Goal: Use online tool/utility: Utilize a website feature to perform a specific function

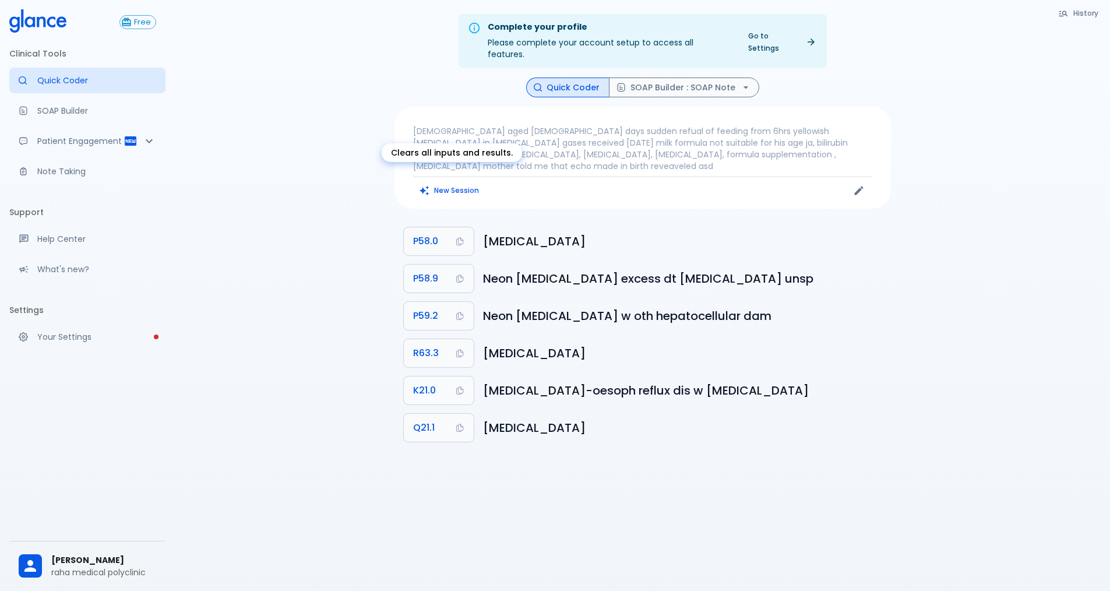
click at [469, 182] on button "New Session" at bounding box center [449, 190] width 73 height 17
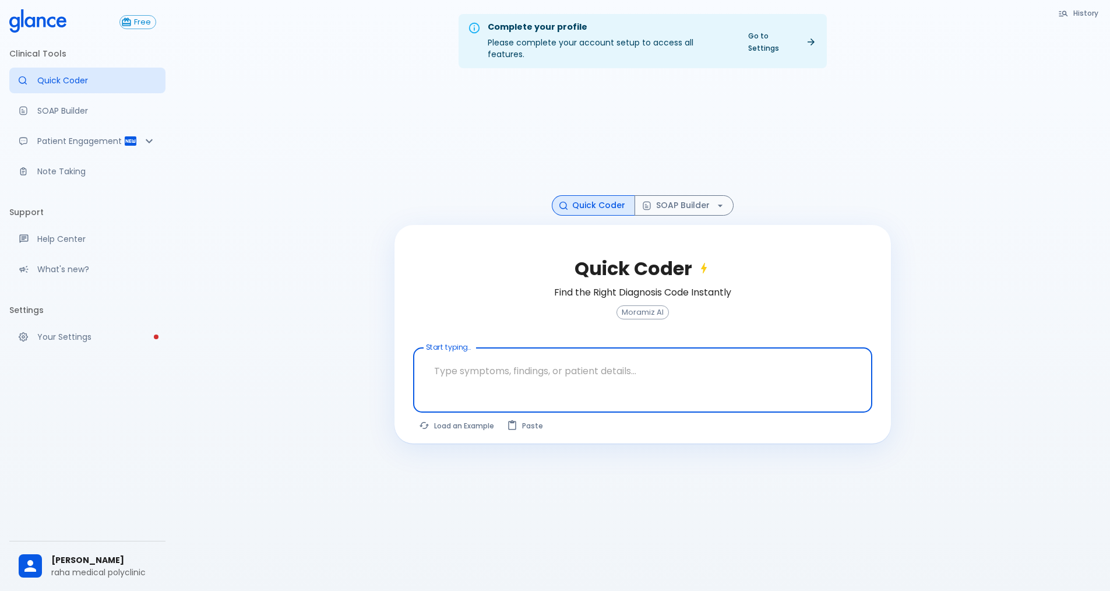
click at [479, 355] on textarea at bounding box center [642, 370] width 443 height 37
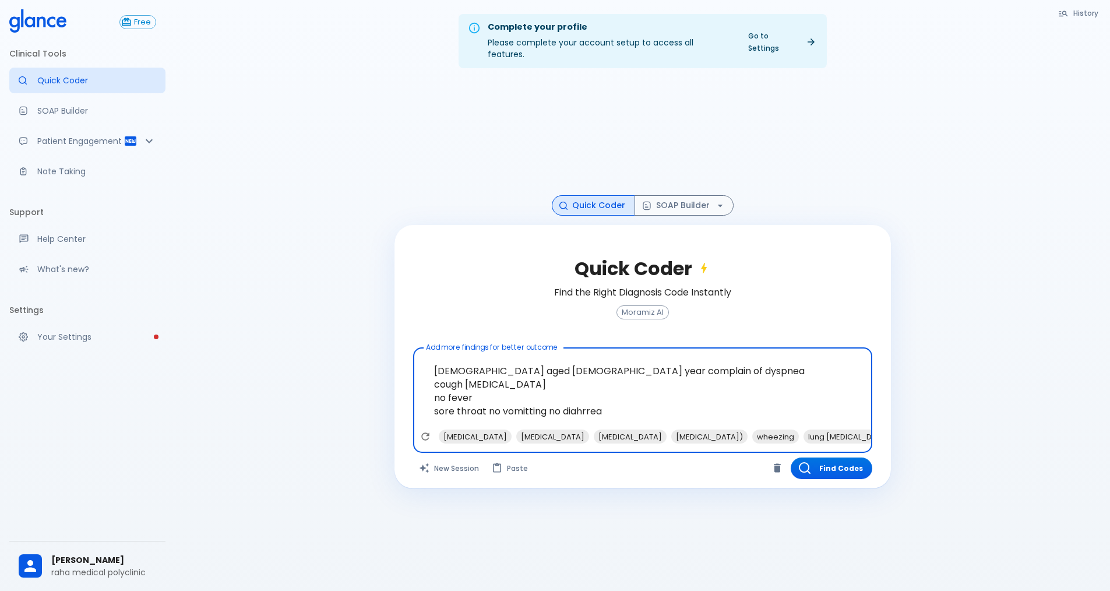
click at [624, 405] on textarea "[DEMOGRAPHIC_DATA] aged [DEMOGRAPHIC_DATA] year complain of dyspnea cough [MEDI…" at bounding box center [642, 390] width 443 height 77
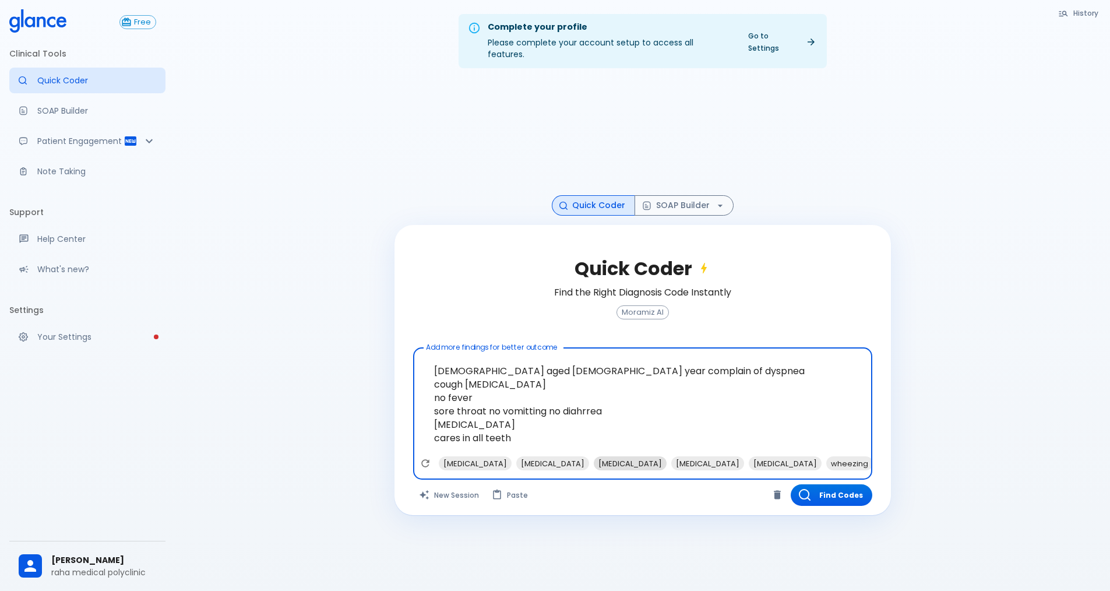
click at [617, 457] on span "[MEDICAL_DATA]" at bounding box center [630, 463] width 73 height 13
type textarea "[DEMOGRAPHIC_DATA] aged [DEMOGRAPHIC_DATA] year complain of dyspnea cough [MEDI…"
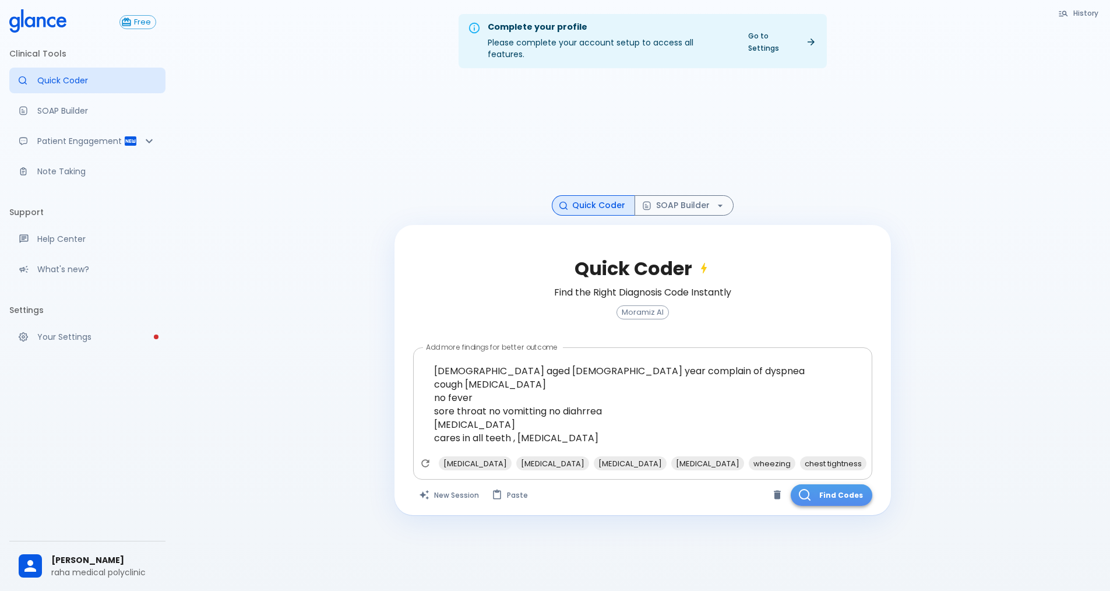
click at [814, 485] on button "Find Codes" at bounding box center [831, 495] width 82 height 22
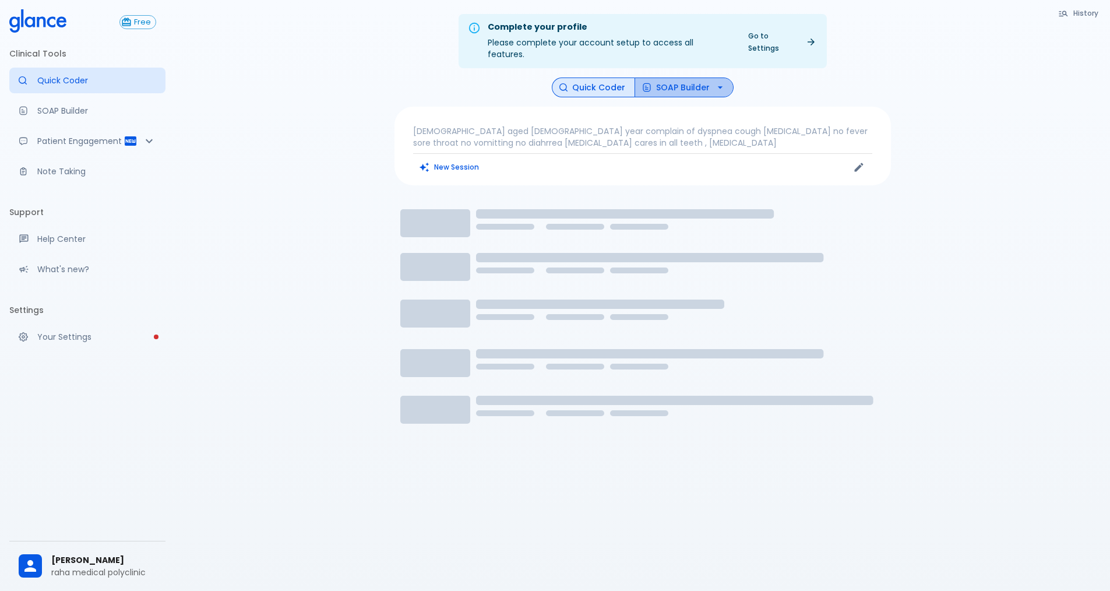
click at [697, 77] on button "SOAP Builder" at bounding box center [683, 87] width 99 height 20
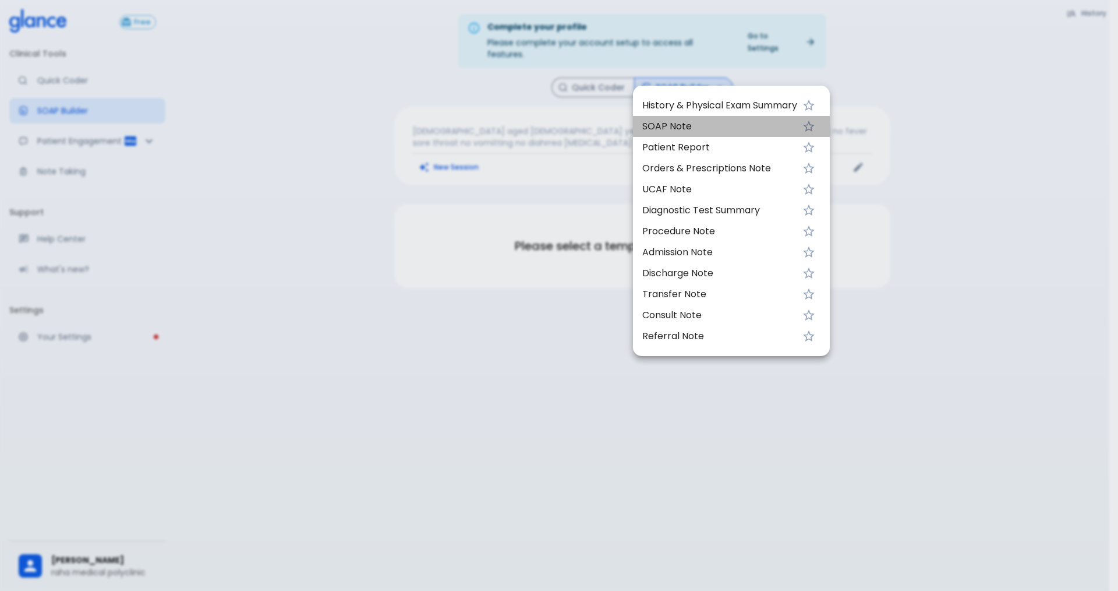
click at [696, 123] on span "SOAP Note" at bounding box center [720, 126] width 155 height 14
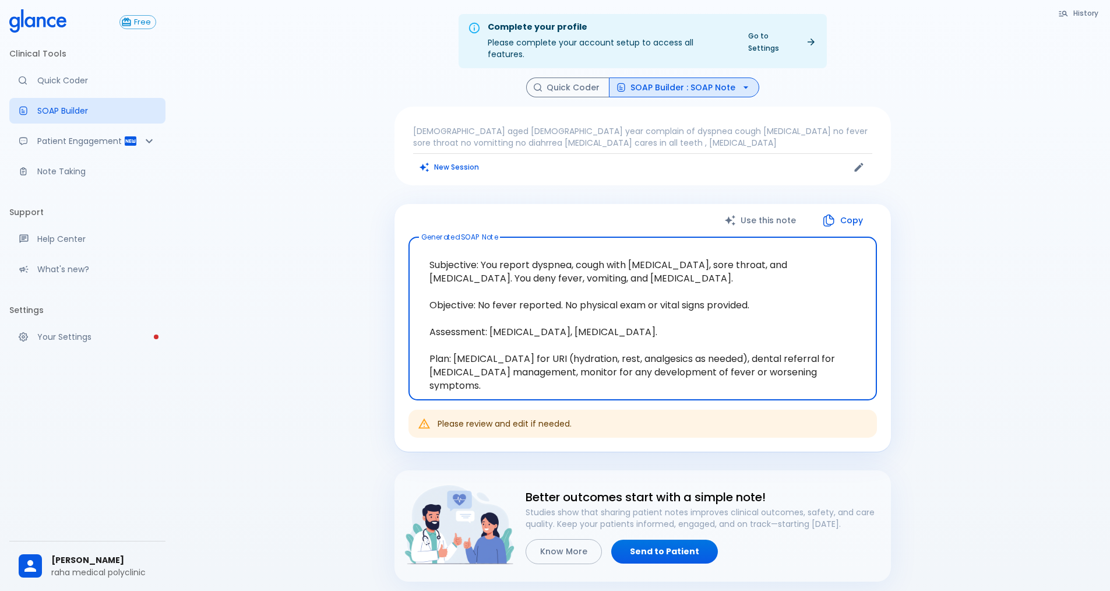
drag, startPoint x: 479, startPoint y: 250, endPoint x: 680, endPoint y: 324, distance: 214.9
click at [680, 324] on textarea "Subjective: You report dyspnea, cough with [MEDICAL_DATA], sore throat, and [ME…" at bounding box center [642, 318] width 452 height 144
click at [721, 319] on textarea "Subjective: You report dyspnea, cough with [MEDICAL_DATA], sore throat, and [ME…" at bounding box center [642, 318] width 452 height 144
drag, startPoint x: 453, startPoint y: 345, endPoint x: 890, endPoint y: 380, distance: 438.9
click at [890, 380] on div "Use this note Copy Generated SOAP Note Subjective: You report dyspnea, cough wi…" at bounding box center [642, 328] width 496 height 248
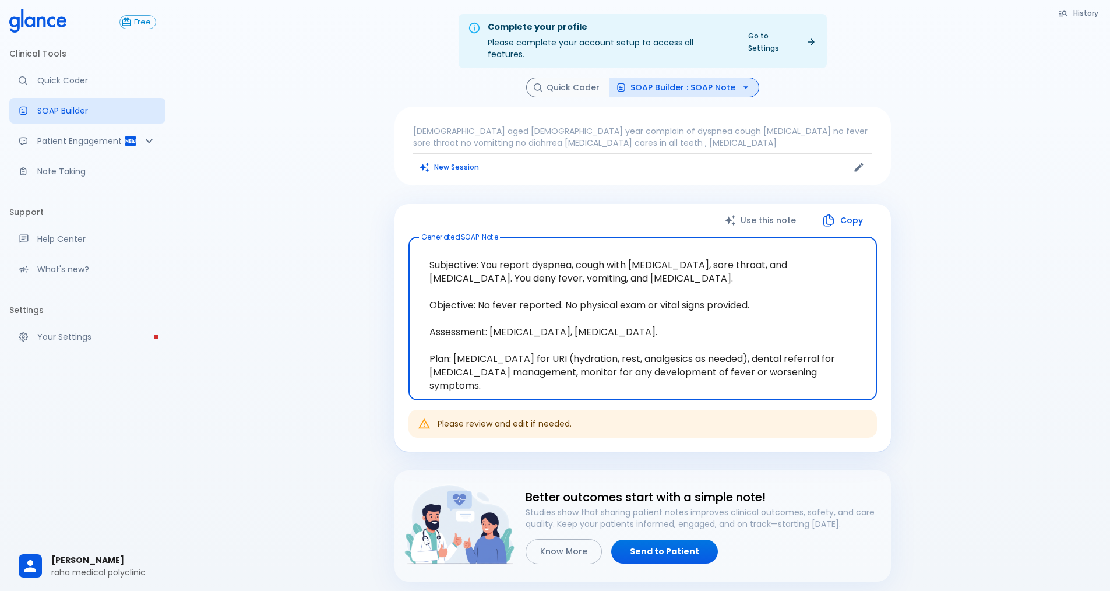
click at [416, 336] on textarea "Subjective: You report dyspnea, cough with [MEDICAL_DATA], sore throat, and [ME…" at bounding box center [642, 318] width 452 height 144
drag, startPoint x: 417, startPoint y: 334, endPoint x: 866, endPoint y: 388, distance: 452.3
click at [866, 388] on div "Subjective: You report dyspnea, cough with [MEDICAL_DATA], sore throat, and [ME…" at bounding box center [642, 318] width 468 height 163
click at [862, 161] on icon "Edit" at bounding box center [859, 167] width 12 height 12
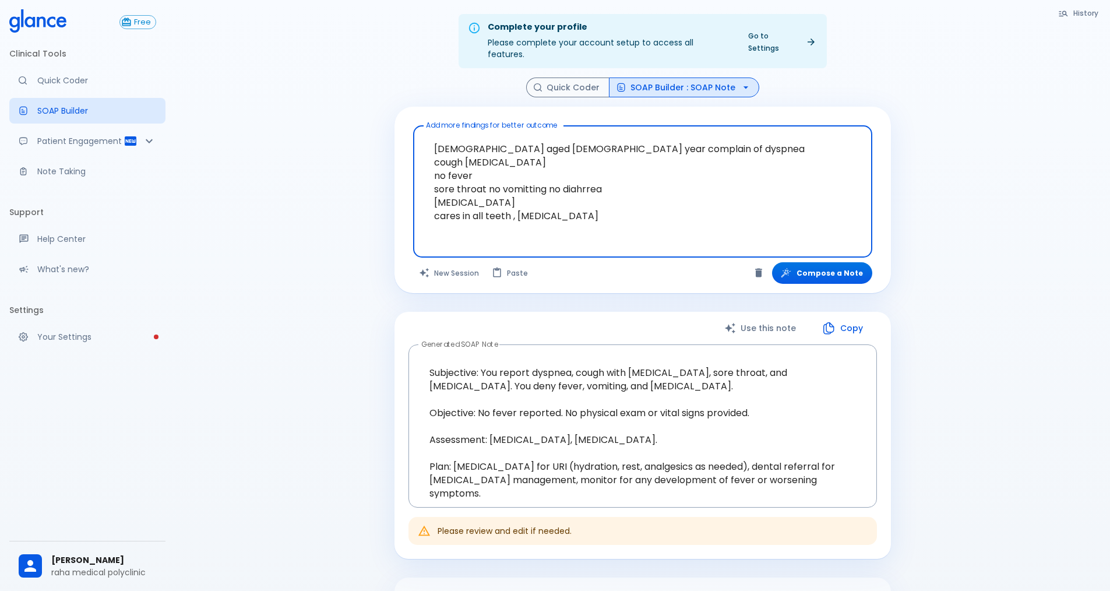
click at [512, 148] on textarea "[DEMOGRAPHIC_DATA] aged [DEMOGRAPHIC_DATA] year complain of dyspnea cough [MEDI…" at bounding box center [642, 182] width 443 height 104
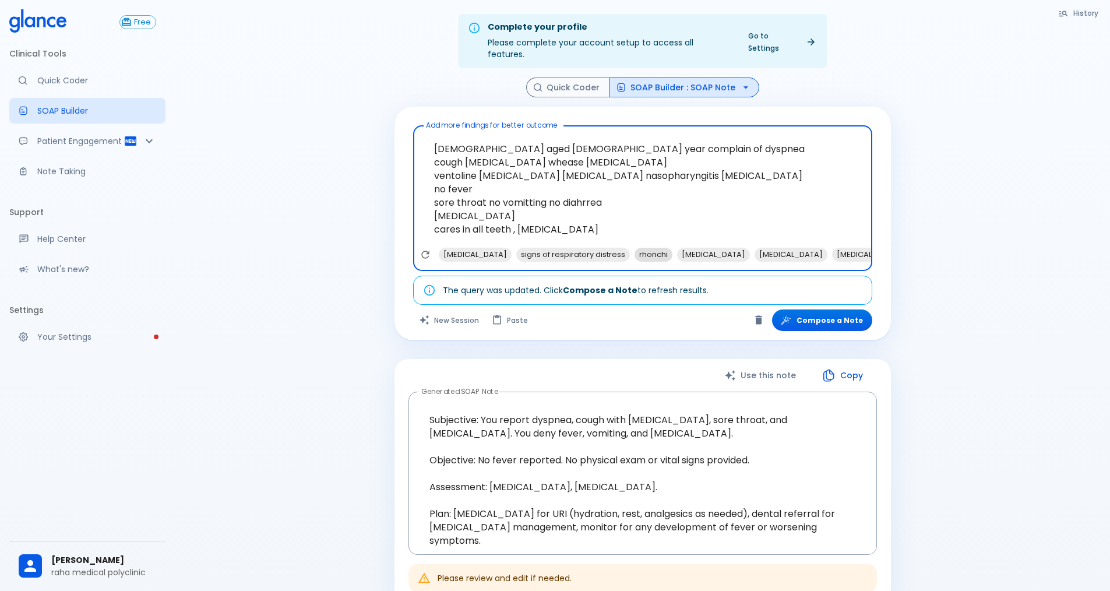
click at [634, 248] on span "rhonchi" at bounding box center [653, 254] width 38 height 13
type textarea "[DEMOGRAPHIC_DATA] aged [DEMOGRAPHIC_DATA] year complain of dyspnea cough [MEDI…"
drag, startPoint x: 433, startPoint y: 133, endPoint x: 749, endPoint y: 267, distance: 343.0
click at [749, 267] on div "Add more findings for better outcome [DEMOGRAPHIC_DATA] aged [DEMOGRAPHIC_DATA]…" at bounding box center [642, 224] width 496 height 234
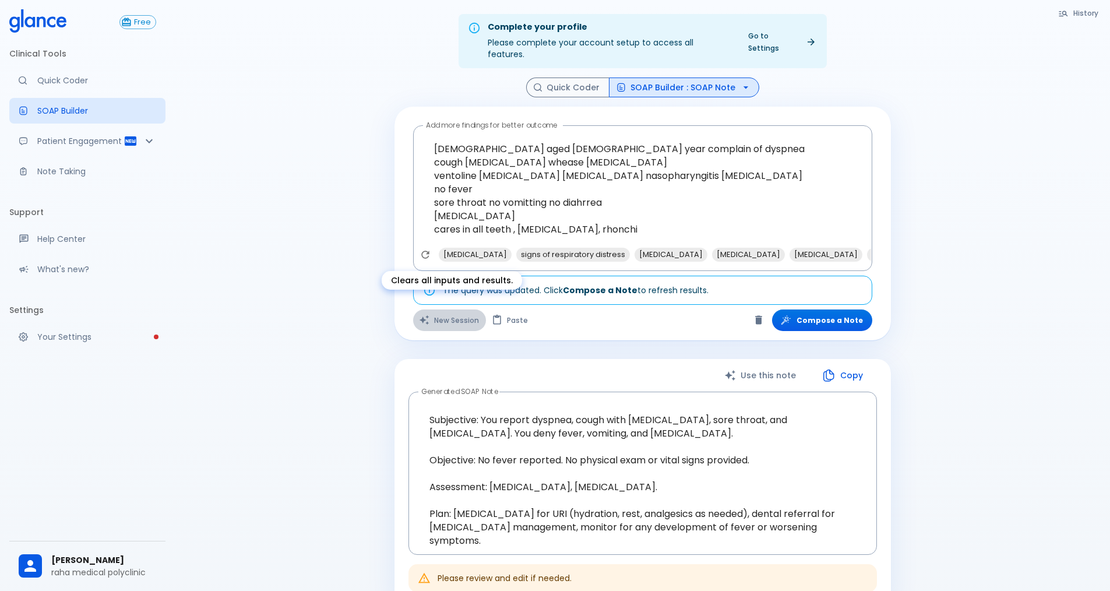
click at [447, 311] on button "New Session" at bounding box center [449, 320] width 73 height 22
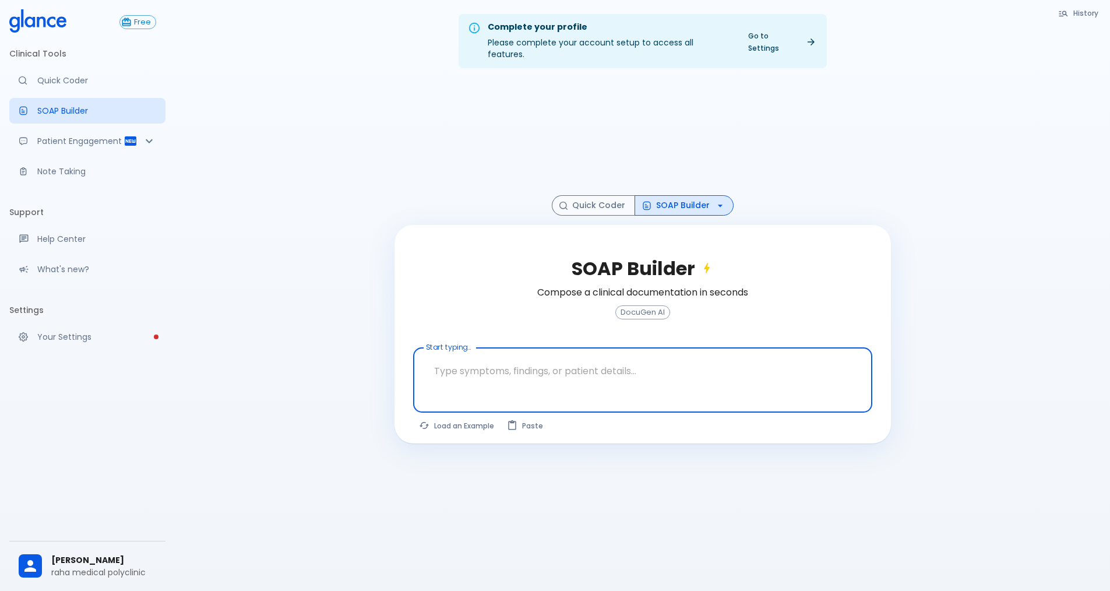
paste textarea "[DEMOGRAPHIC_DATA] aged [DEMOGRAPHIC_DATA] year complain of dyspnea cough [MEDI…"
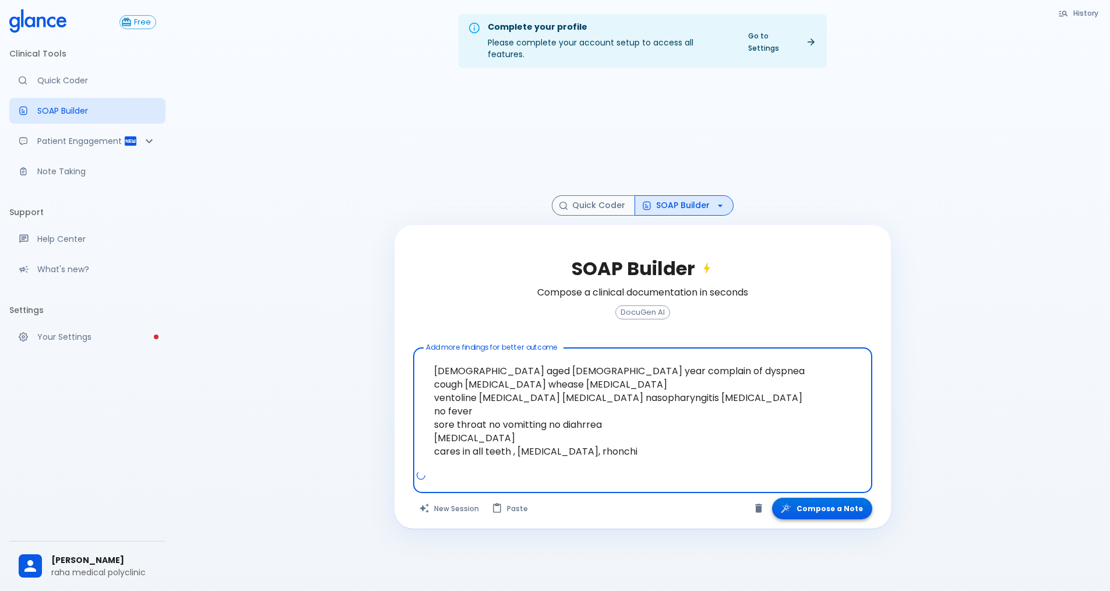
type textarea "[DEMOGRAPHIC_DATA] aged [DEMOGRAPHIC_DATA] year complain of dyspnea cough [MEDI…"
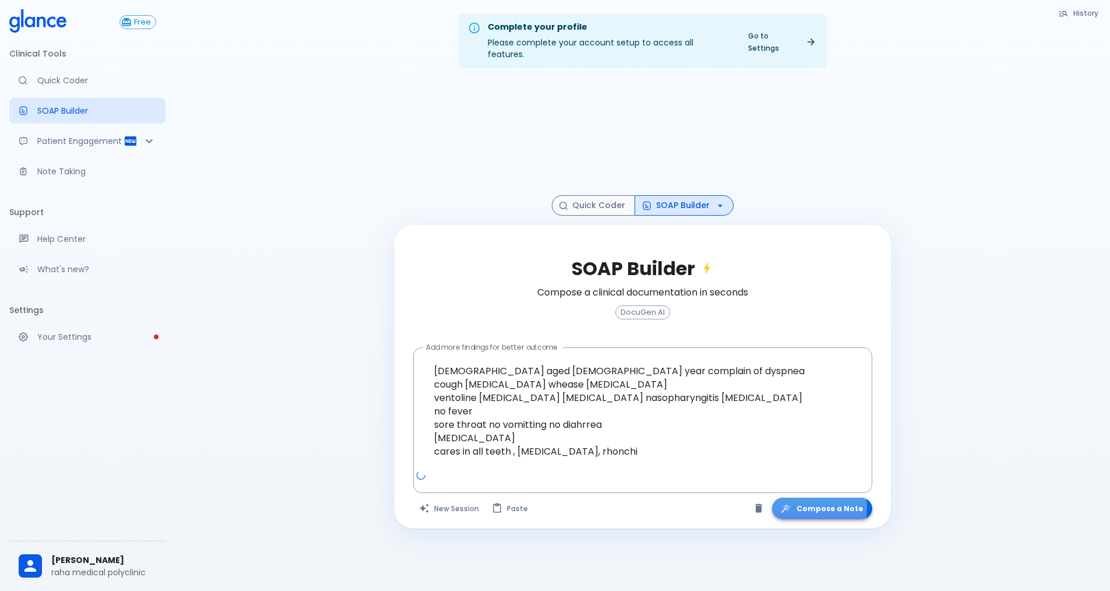
click at [813, 497] on button "Compose a Note" at bounding box center [822, 508] width 100 height 22
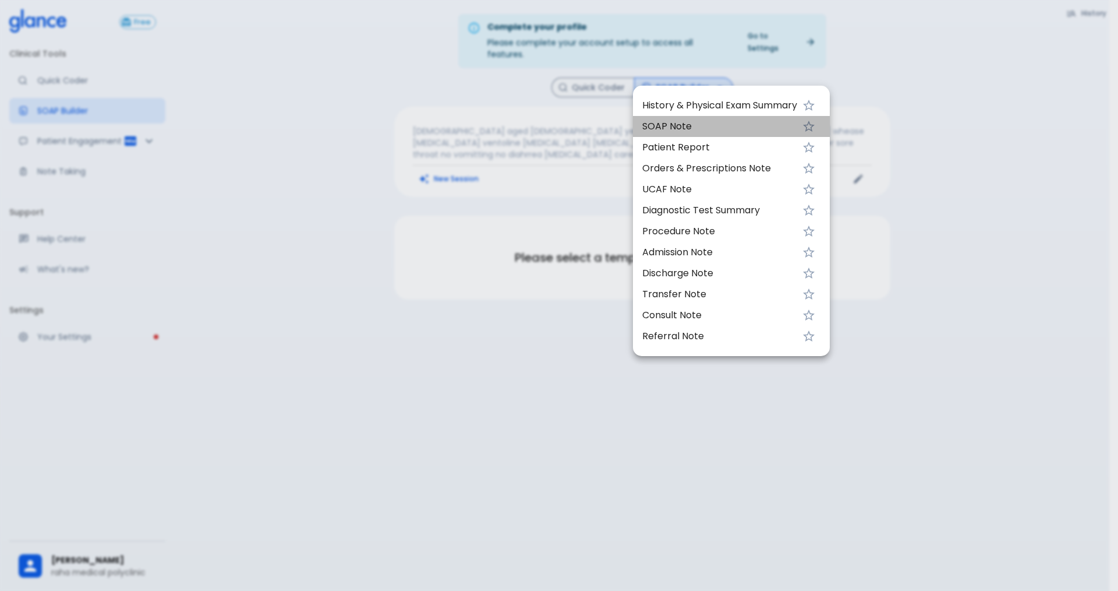
click at [708, 133] on span "SOAP Note" at bounding box center [720, 126] width 155 height 14
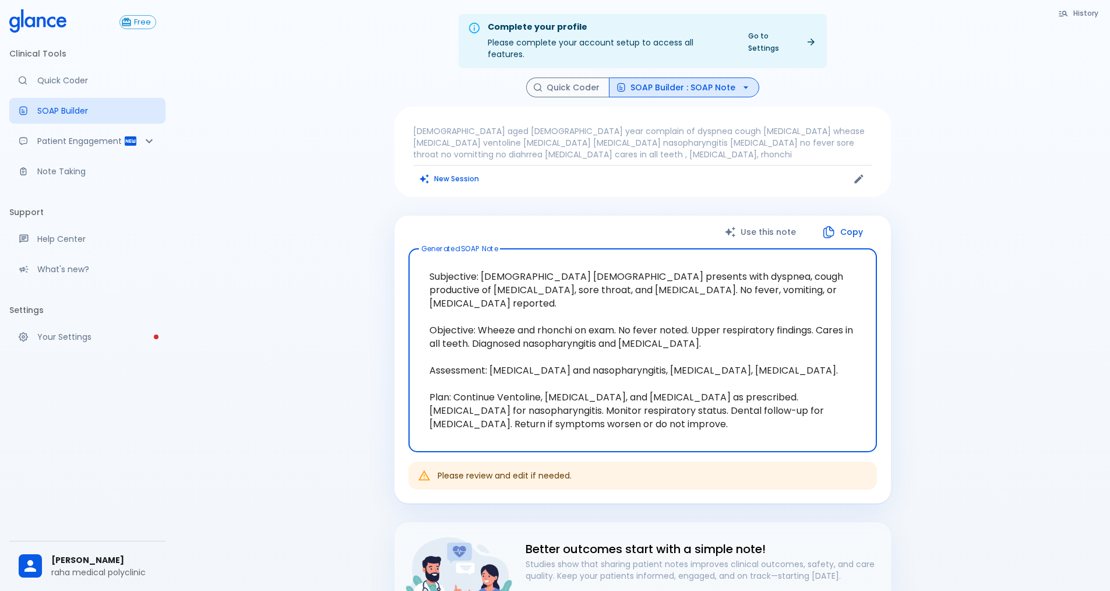
drag, startPoint x: 481, startPoint y: 258, endPoint x: 548, endPoint y: 372, distance: 132.4
click at [548, 372] on textarea "Subjective: [DEMOGRAPHIC_DATA] [DEMOGRAPHIC_DATA] presents with dyspnea, cough …" at bounding box center [642, 350] width 452 height 184
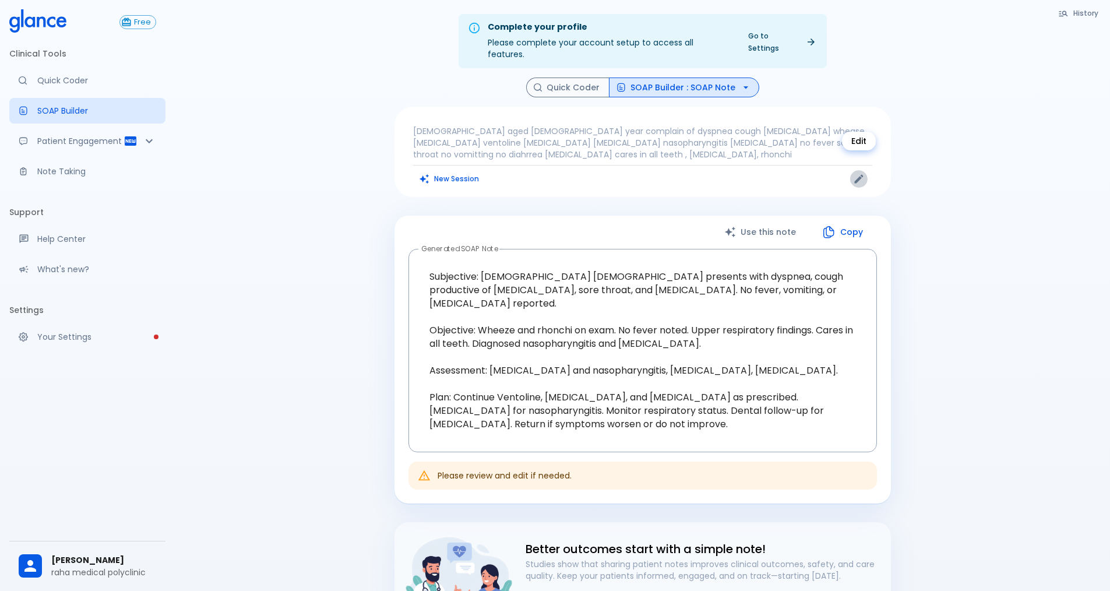
click at [855, 173] on icon "Edit" at bounding box center [859, 179] width 12 height 12
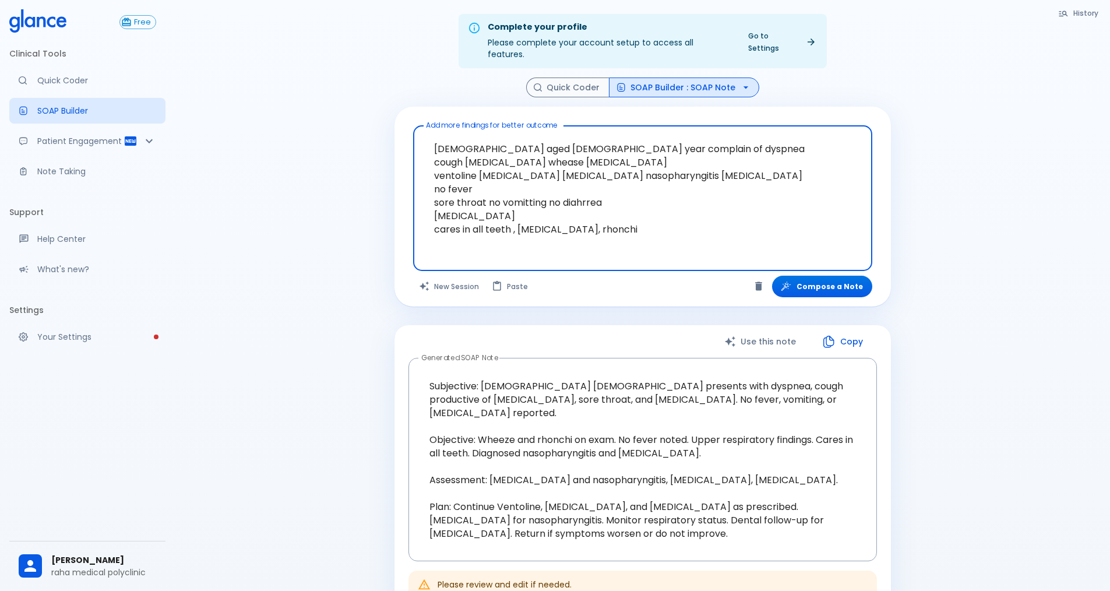
click at [482, 176] on textarea "[DEMOGRAPHIC_DATA] aged [DEMOGRAPHIC_DATA] year complain of dyspnea cough [MEDI…" at bounding box center [642, 188] width 443 height 117
click at [703, 165] on textarea "[DEMOGRAPHIC_DATA] aged [DEMOGRAPHIC_DATA] year complain of dyspnea cough [MEDI…" at bounding box center [642, 188] width 443 height 117
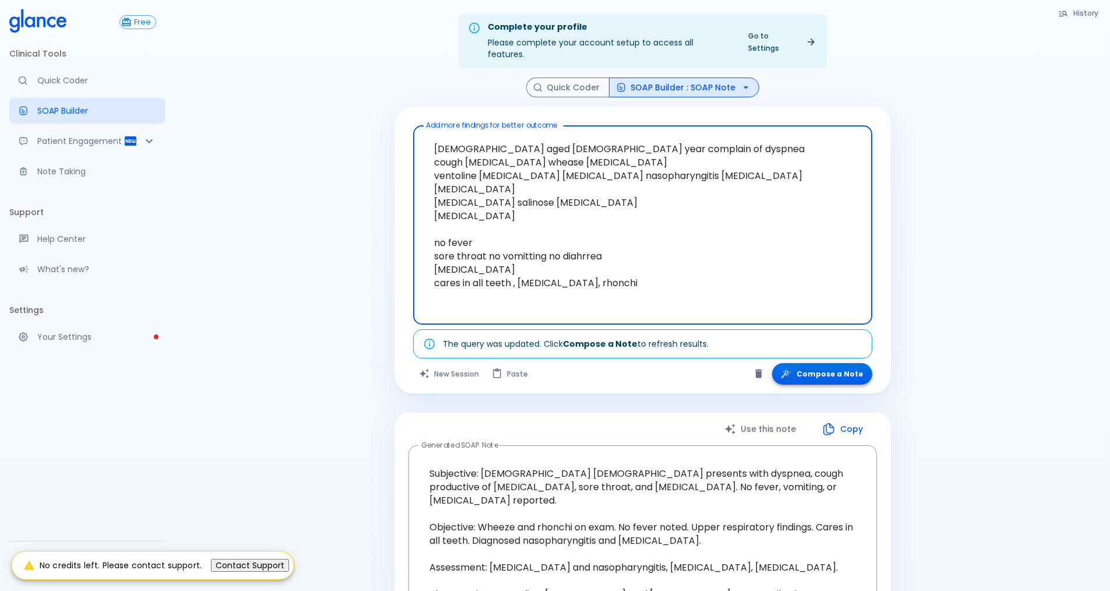
type textarea "[DEMOGRAPHIC_DATA] aged [DEMOGRAPHIC_DATA] year complain of dyspnea cough [MEDI…"
click at [835, 363] on button "Compose a Note" at bounding box center [822, 374] width 100 height 22
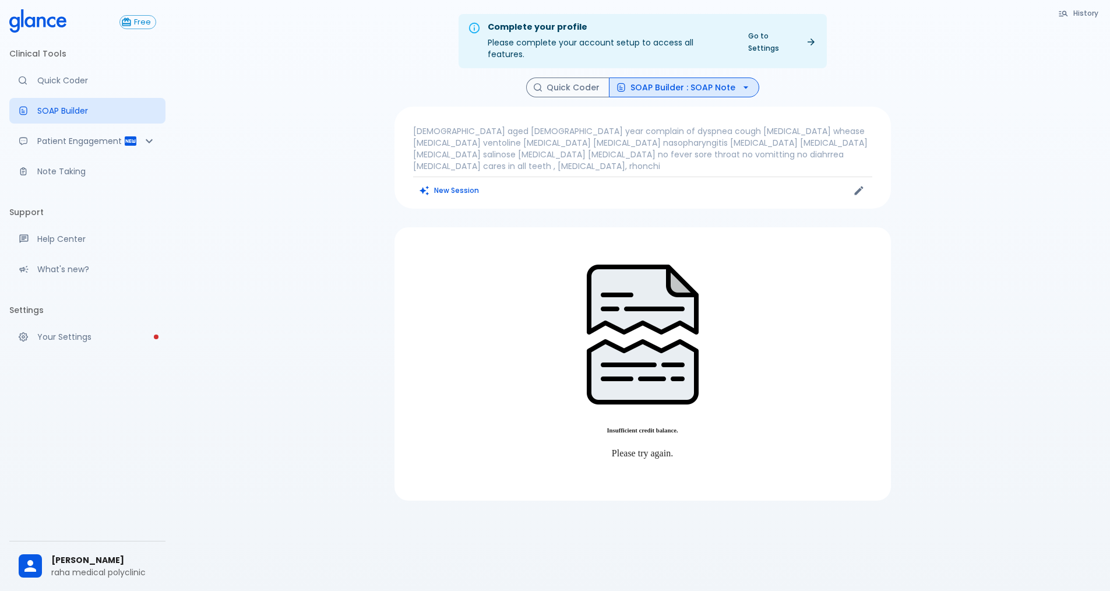
click at [740, 82] on icon "button" at bounding box center [746, 88] width 12 height 12
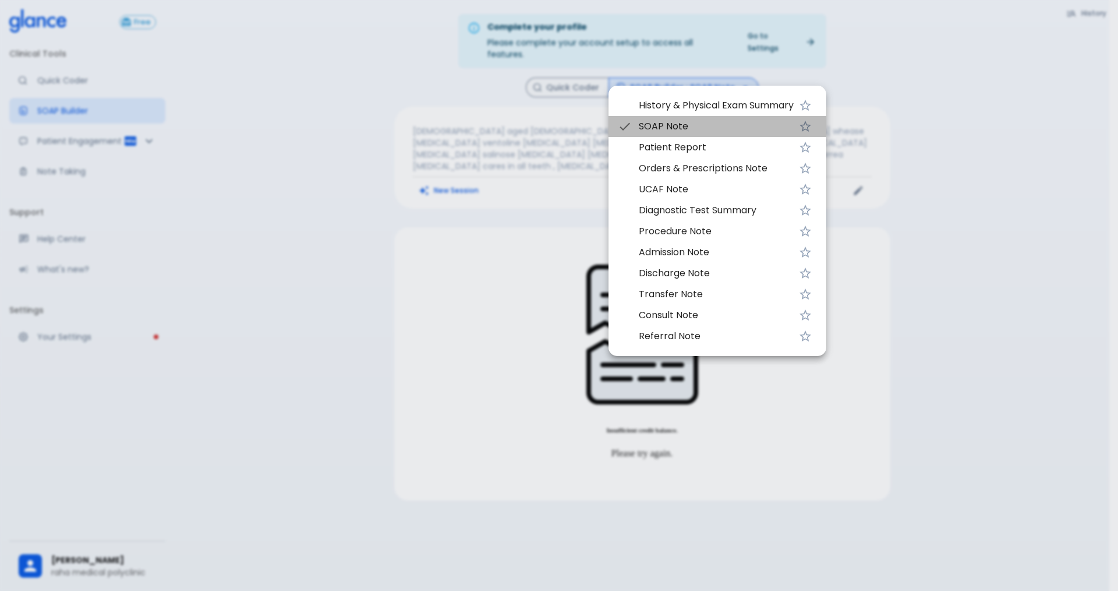
click at [705, 126] on span "SOAP Note" at bounding box center [716, 126] width 155 height 14
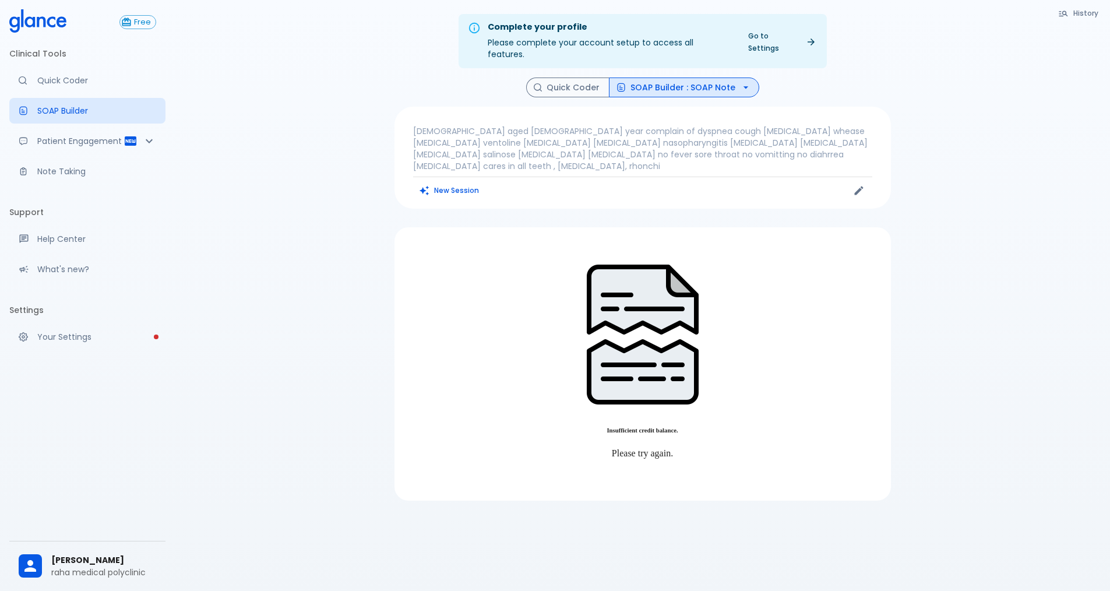
click at [645, 448] on p "Please try again." at bounding box center [642, 453] width 468 height 10
click at [639, 298] on div "Insufficient credit balance." at bounding box center [642, 347] width 468 height 174
click at [638, 270] on img at bounding box center [642, 334] width 149 height 149
click at [418, 112] on div "[DEMOGRAPHIC_DATA] aged [DEMOGRAPHIC_DATA] year complain of dyspnea cough [MEDI…" at bounding box center [642, 158] width 496 height 102
click at [408, 115] on div "[DEMOGRAPHIC_DATA] aged [DEMOGRAPHIC_DATA] year complain of dyspnea cough [MEDI…" at bounding box center [642, 158] width 496 height 102
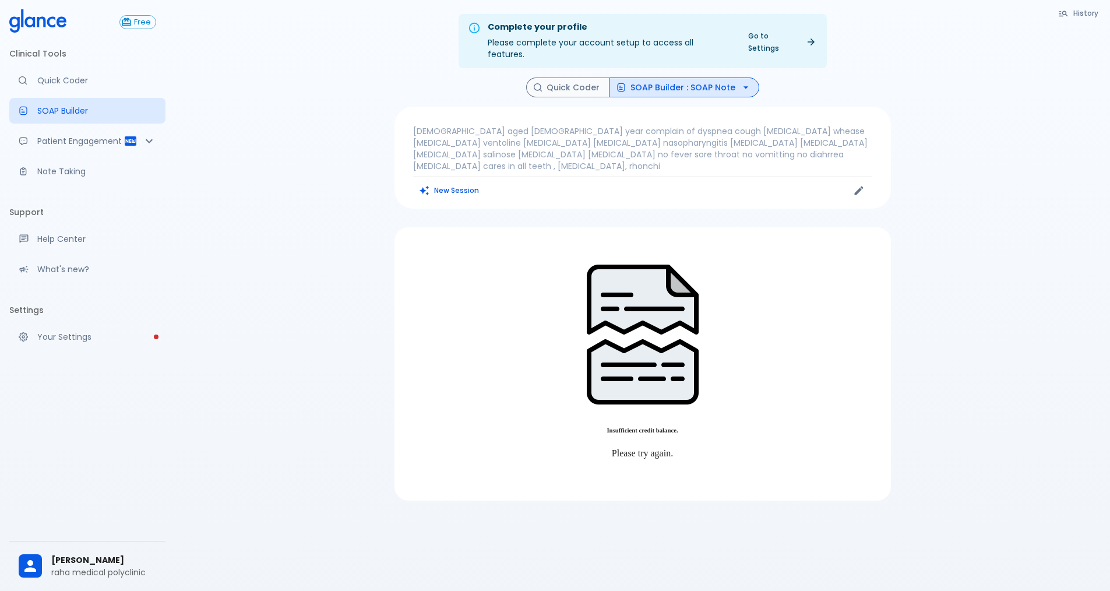
click at [831, 148] on p "[DEMOGRAPHIC_DATA] aged [DEMOGRAPHIC_DATA] year complain of dyspnea cough [MEDI…" at bounding box center [642, 148] width 459 height 47
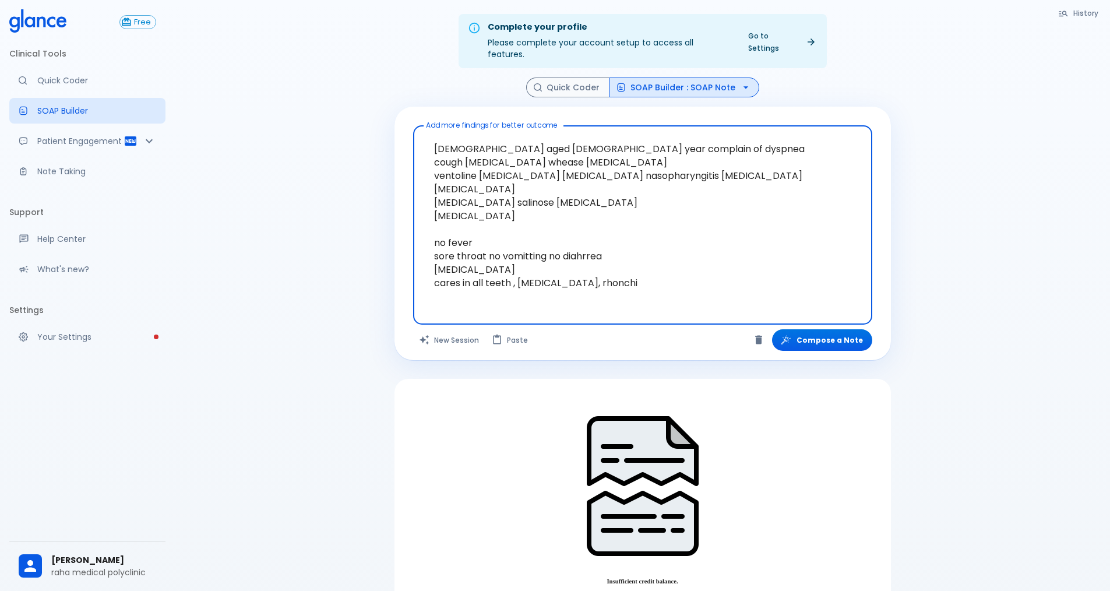
drag, startPoint x: 432, startPoint y: 133, endPoint x: 726, endPoint y: 295, distance: 335.5
click at [726, 295] on div "[DEMOGRAPHIC_DATA] aged [DEMOGRAPHIC_DATA] year complain of dyspnea cough [MEDI…" at bounding box center [642, 224] width 459 height 199
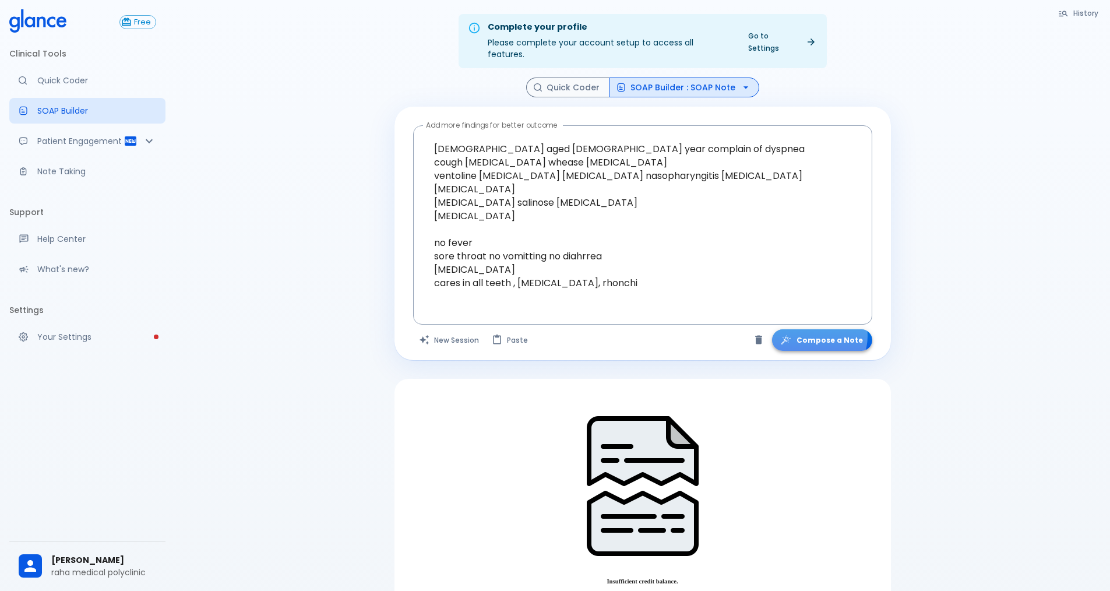
click at [821, 329] on button "Compose a Note" at bounding box center [822, 340] width 100 height 22
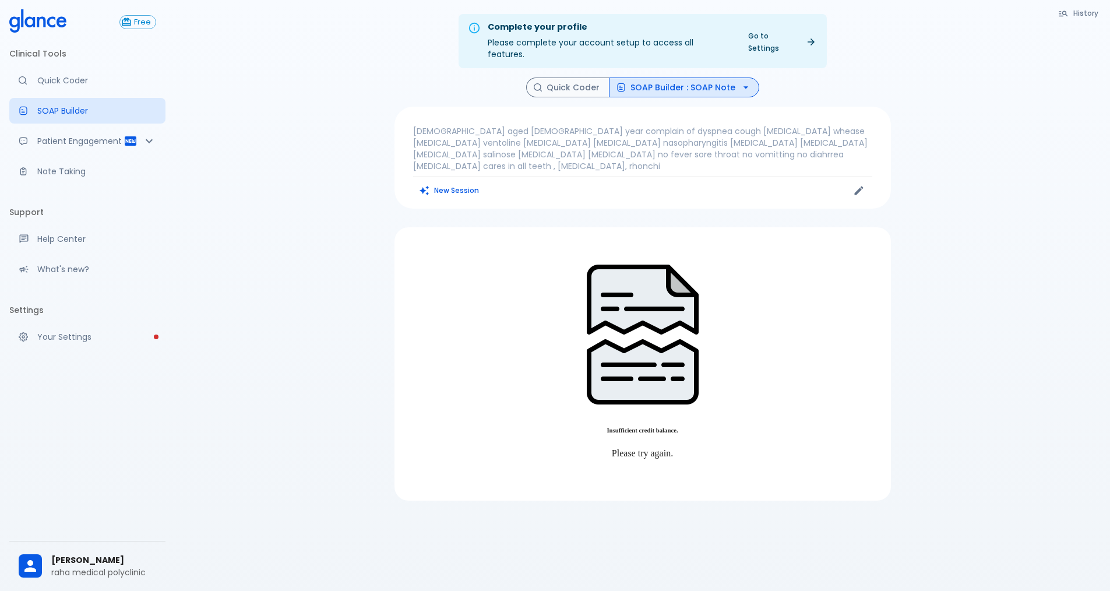
click at [680, 77] on button "SOAP Builder : SOAP Note" at bounding box center [684, 87] width 150 height 20
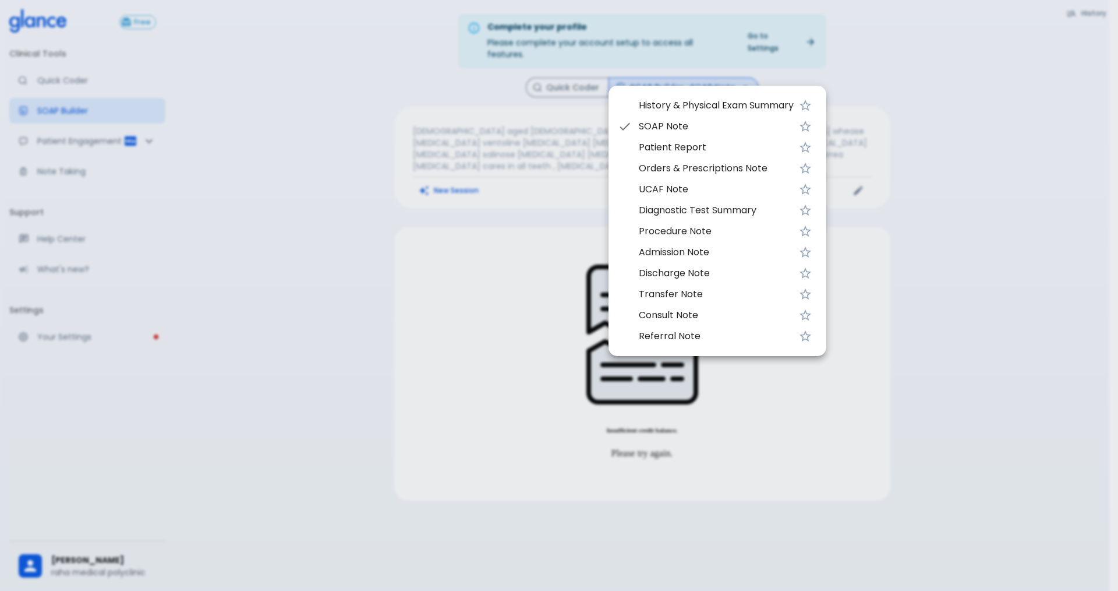
click at [676, 108] on span "History & Physical Exam Summary" at bounding box center [716, 105] width 155 height 14
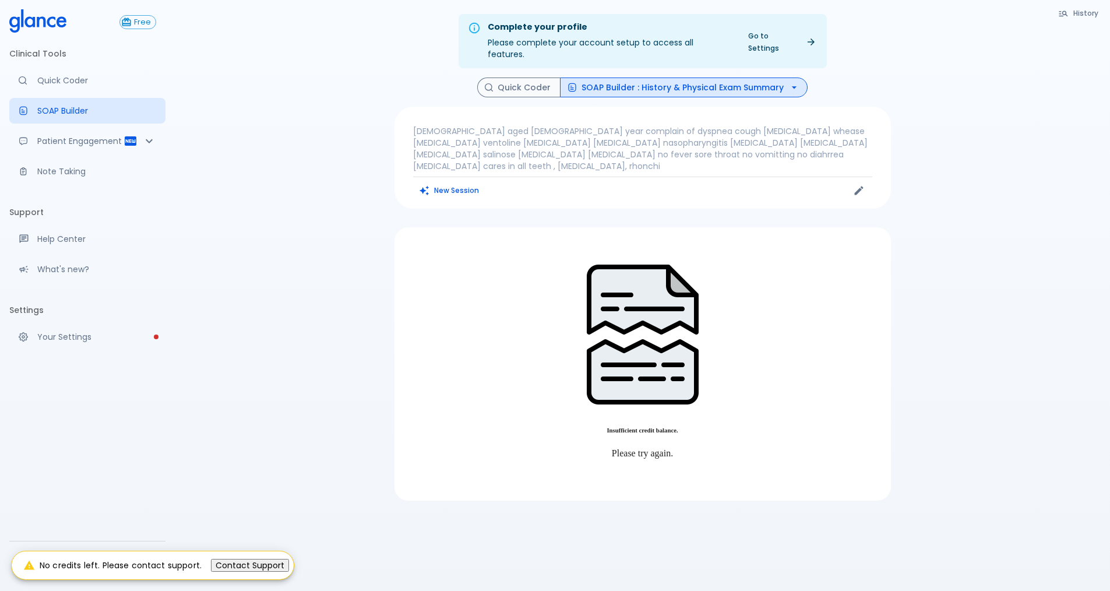
click at [674, 77] on button "SOAP Builder : History & Physical Exam Summary" at bounding box center [684, 87] width 248 height 20
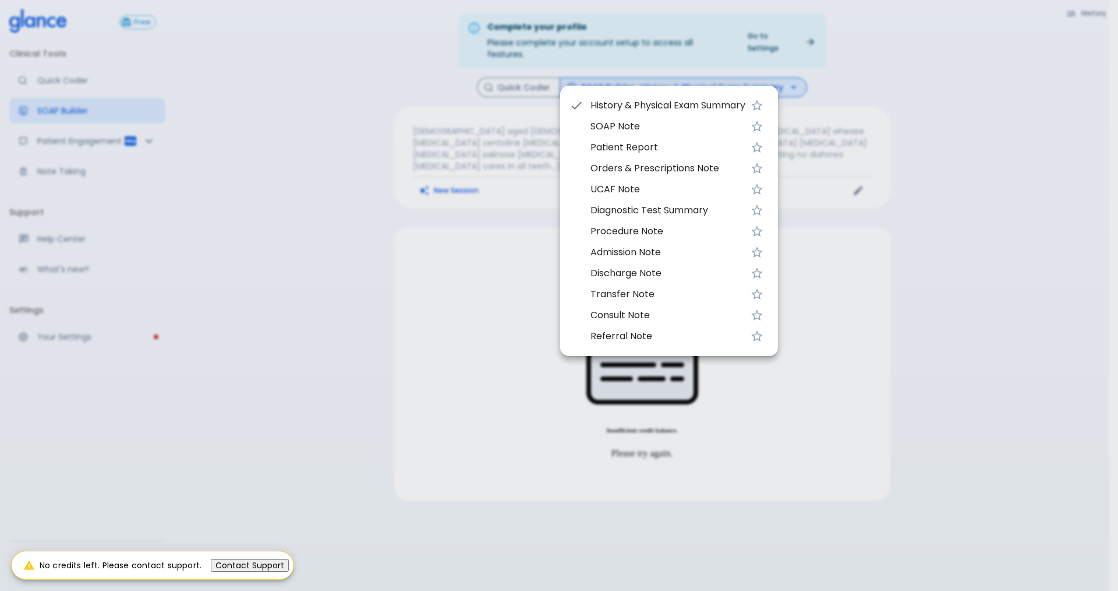
click at [628, 126] on span "SOAP Note" at bounding box center [668, 126] width 155 height 14
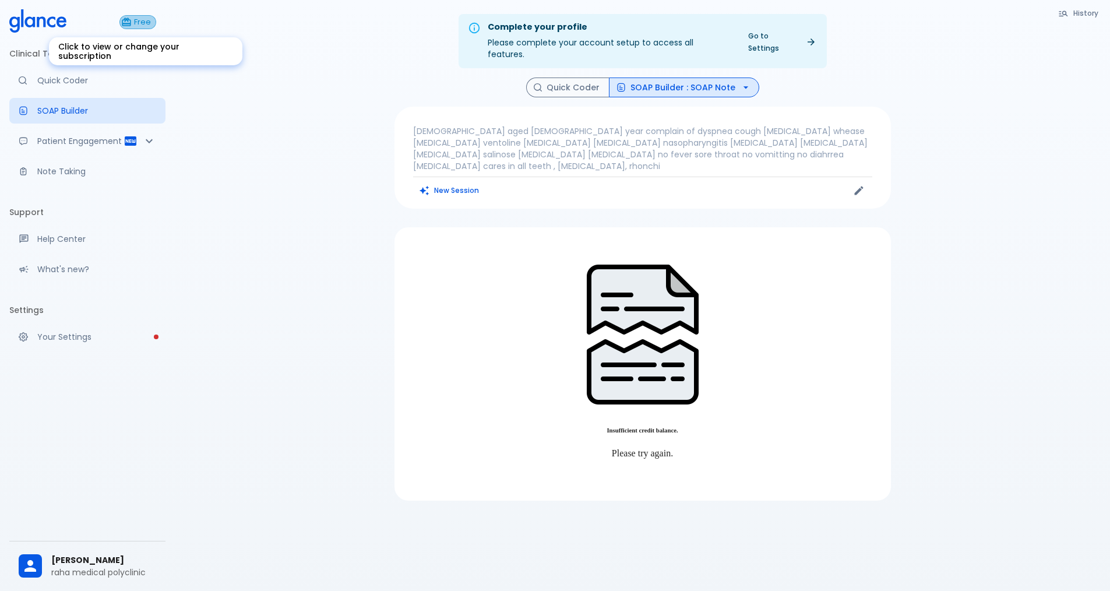
click at [140, 24] on span "Free" at bounding box center [142, 22] width 26 height 9
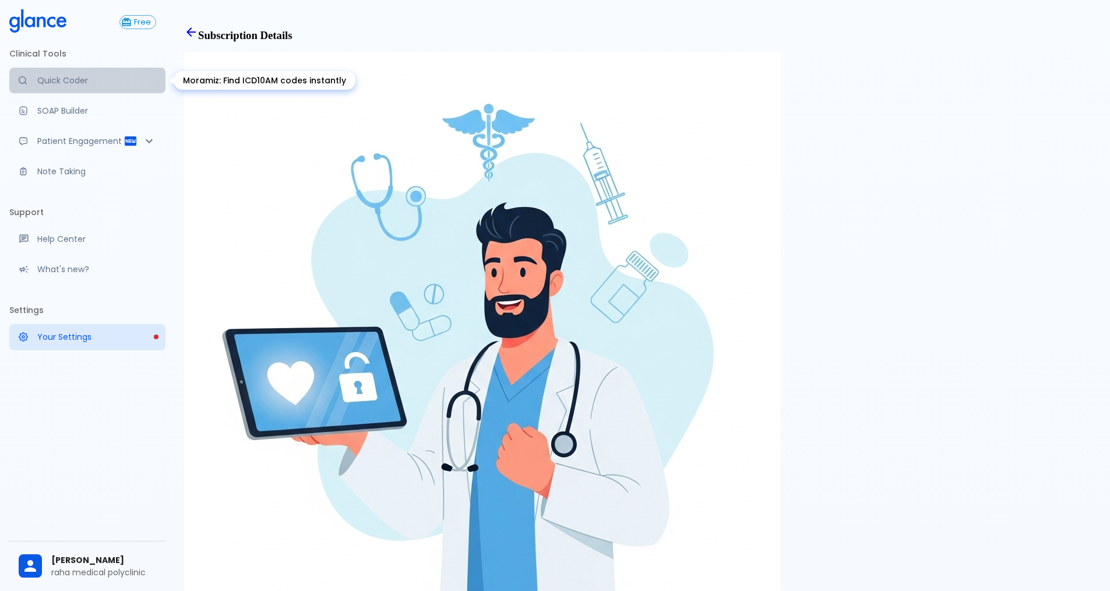
click at [65, 83] on p "Quick Coder" at bounding box center [96, 81] width 119 height 12
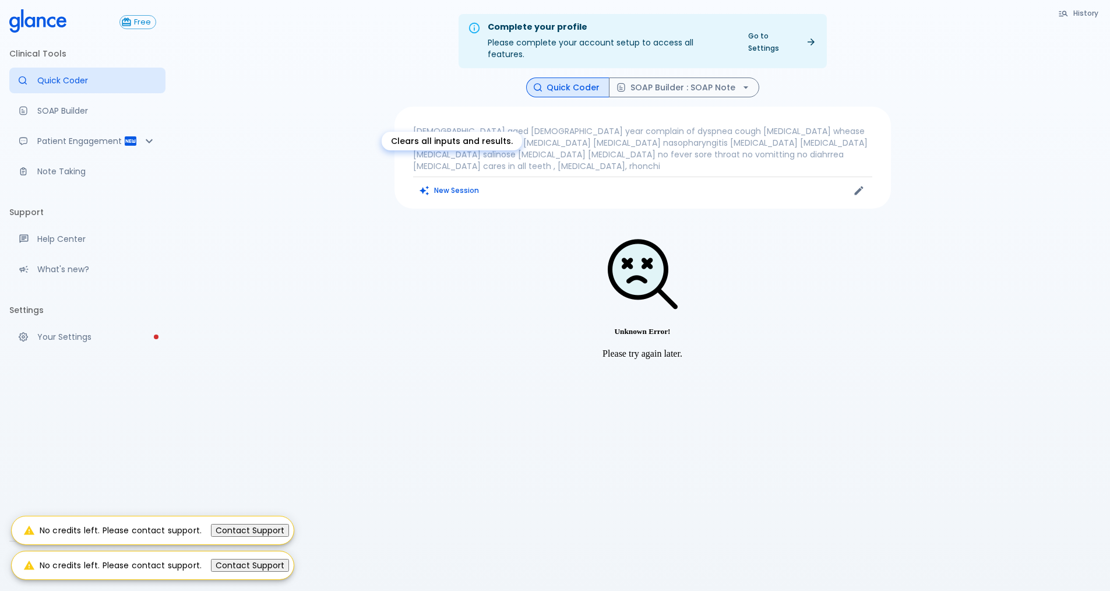
click at [440, 182] on button "New Session" at bounding box center [449, 190] width 73 height 17
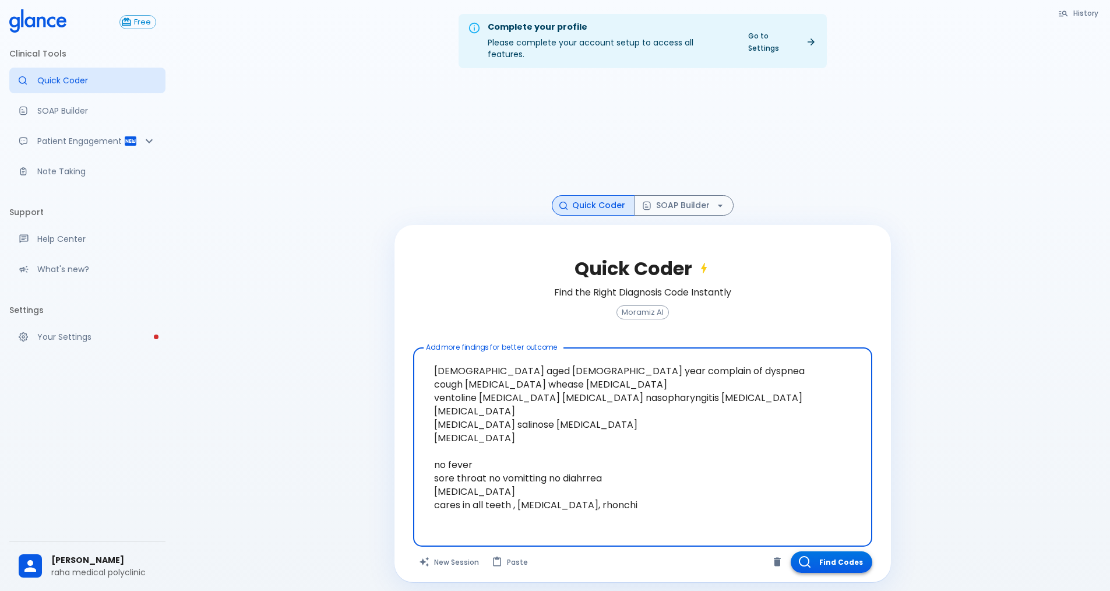
type textarea "[DEMOGRAPHIC_DATA] aged [DEMOGRAPHIC_DATA] year complain of dyspnea cough [MEDI…"
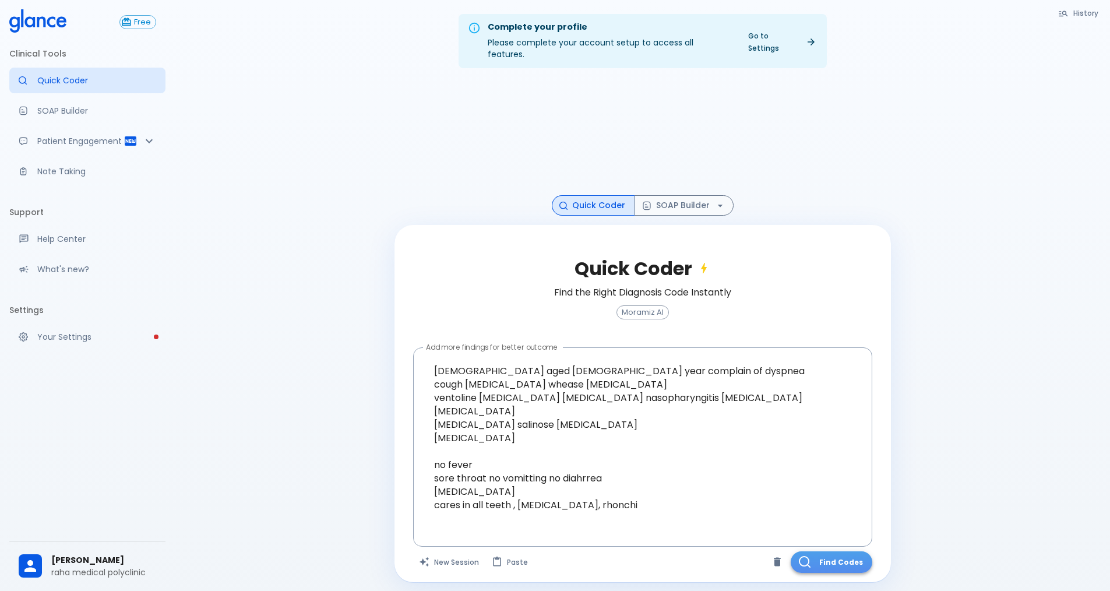
click at [842, 551] on button "Find Codes" at bounding box center [831, 562] width 82 height 22
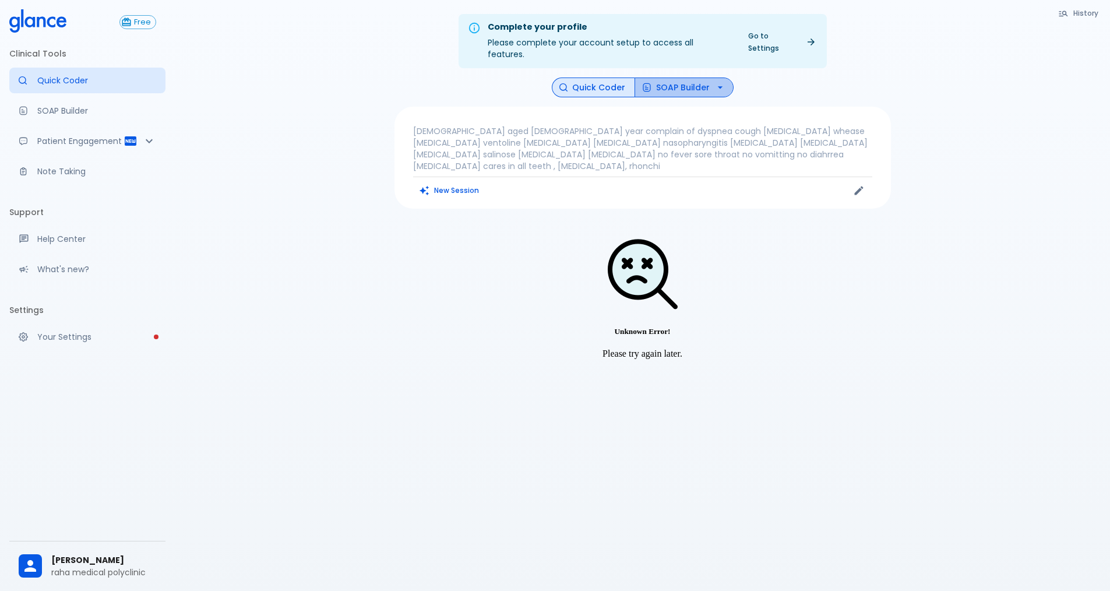
click at [679, 77] on button "SOAP Builder" at bounding box center [683, 87] width 99 height 20
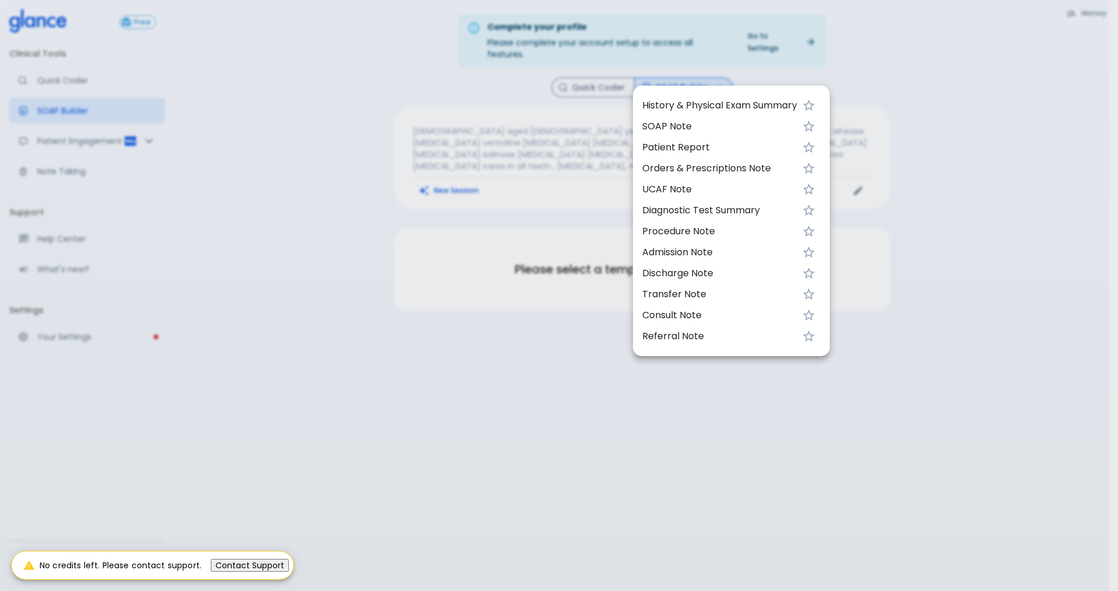
click at [678, 129] on span "SOAP Note" at bounding box center [720, 126] width 155 height 14
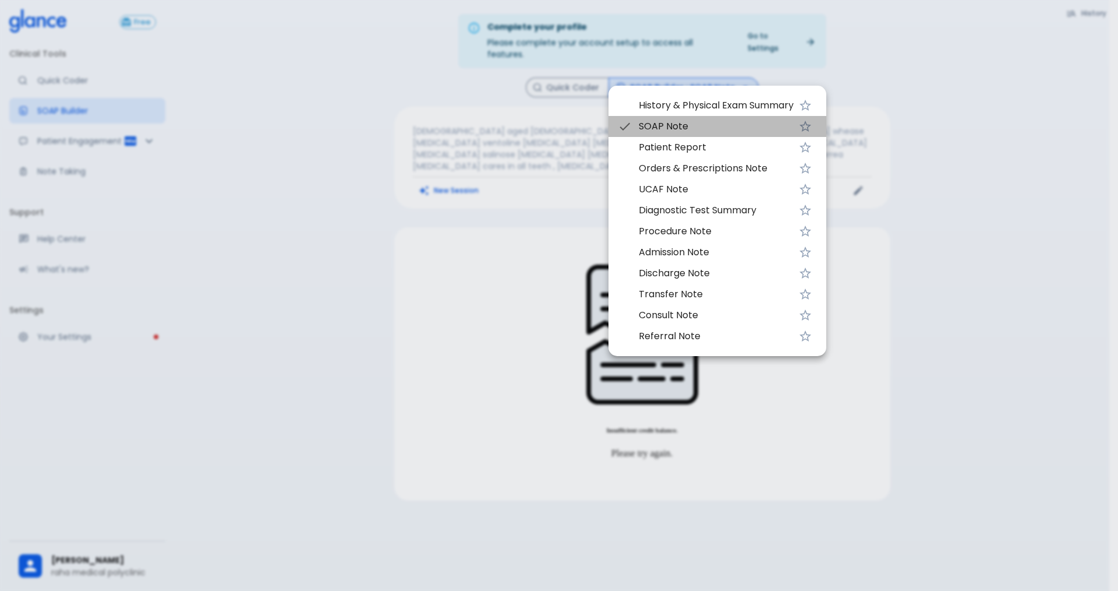
click at [673, 126] on span "SOAP Note" at bounding box center [716, 126] width 155 height 14
